Goal: Transaction & Acquisition: Purchase product/service

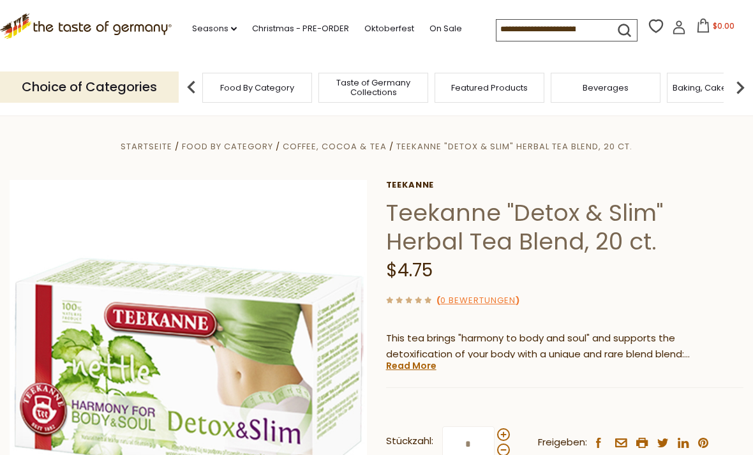
click at [359, 143] on span "Coffee, Cocoa & Tea" at bounding box center [334, 146] width 103 height 12
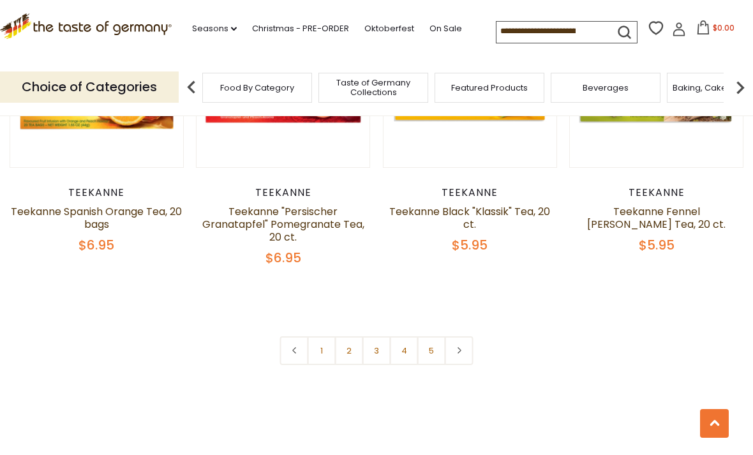
scroll to position [2900, 0]
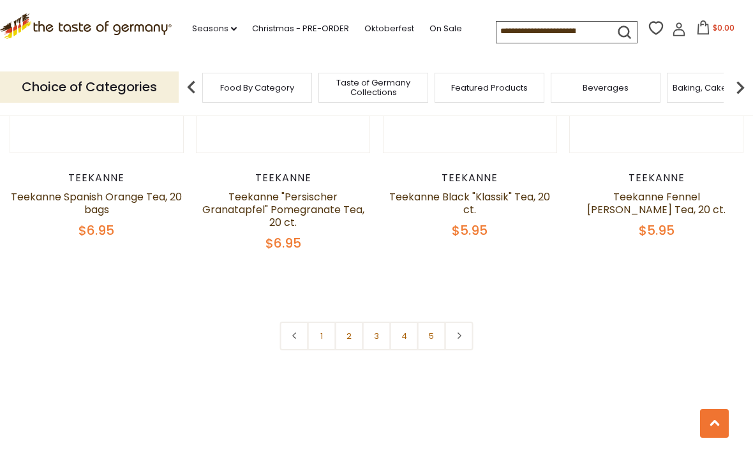
click at [352, 325] on link "2" at bounding box center [349, 336] width 29 height 29
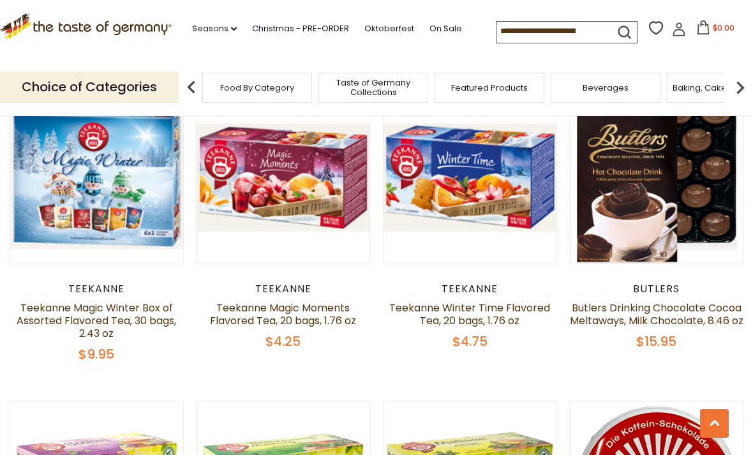
scroll to position [1558, 0]
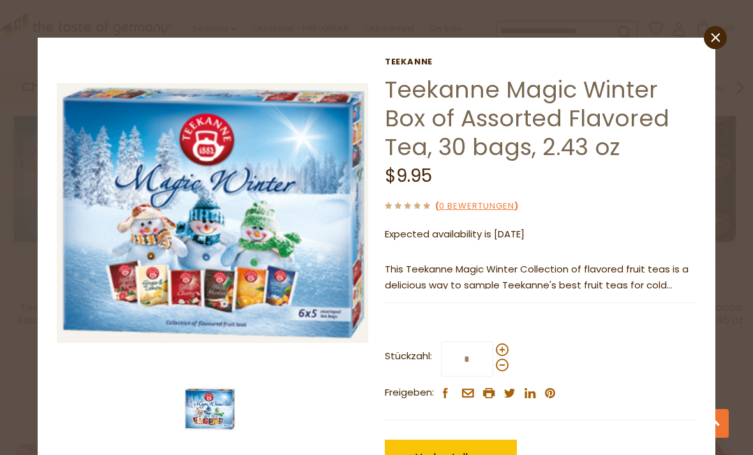
click at [709, 40] on link "close" at bounding box center [715, 37] width 23 height 23
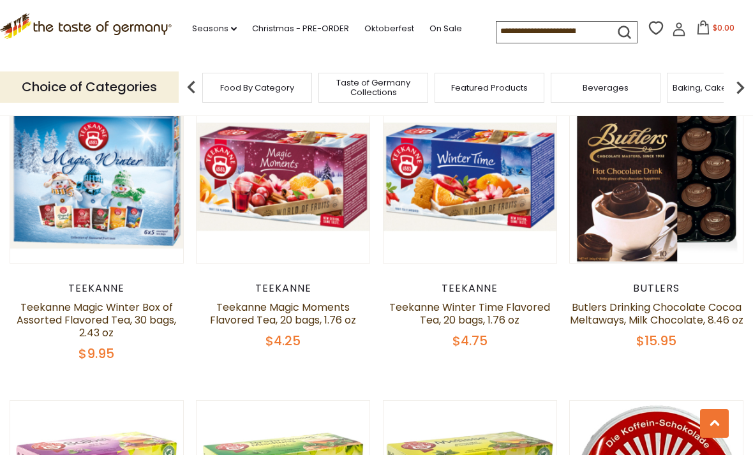
click at [500, 210] on link at bounding box center [470, 177] width 146 height 146
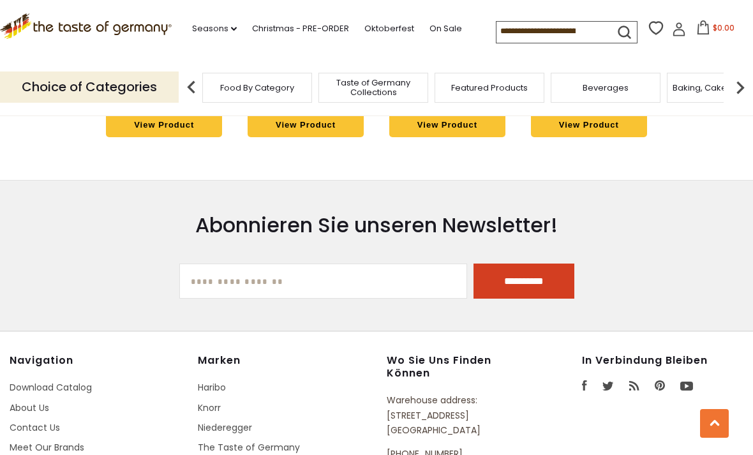
scroll to position [3506, 0]
